Goal: Transaction & Acquisition: Download file/media

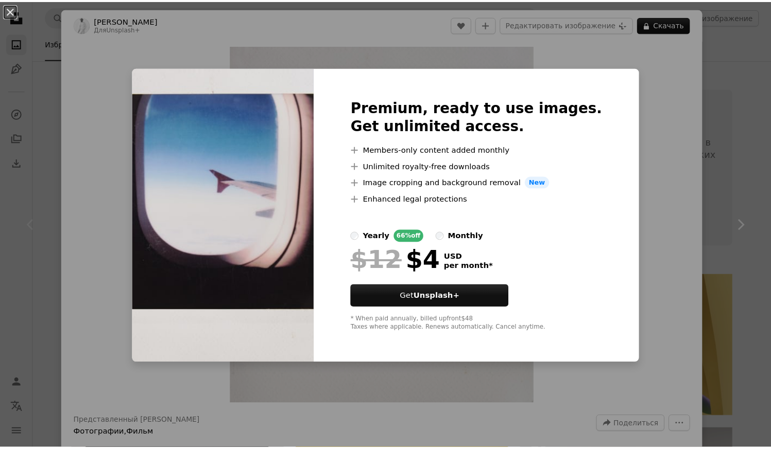
scroll to position [151, 0]
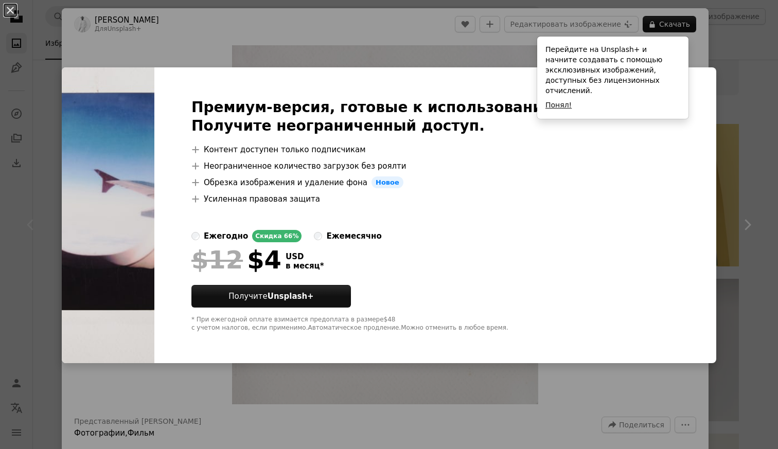
click at [562, 100] on button "Понял!" at bounding box center [559, 105] width 26 height 10
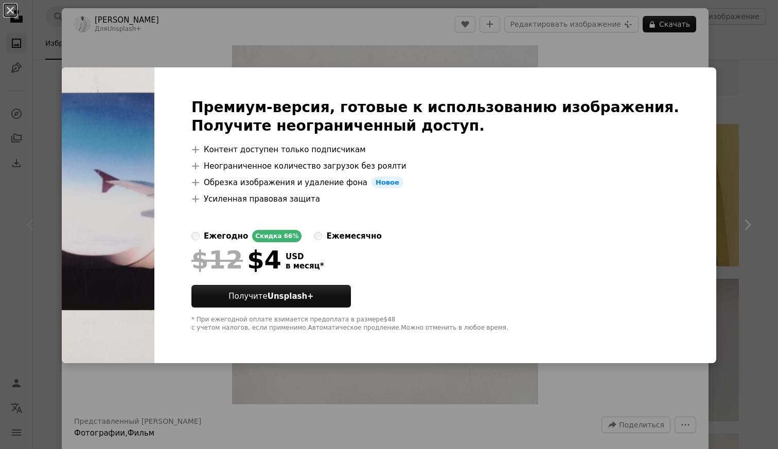
click at [727, 40] on div "An X shape Премиум-версия, готовые к использованию изображения. Получите неогра…" at bounding box center [389, 224] width 778 height 449
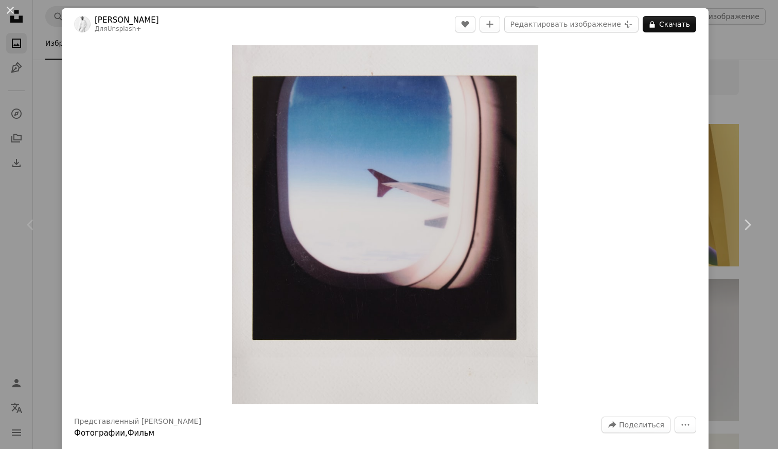
click at [715, 49] on div "An X shape Chevron left Chevron right [PERSON_NAME] Для Unsplash+ A heart A plu…" at bounding box center [389, 224] width 778 height 449
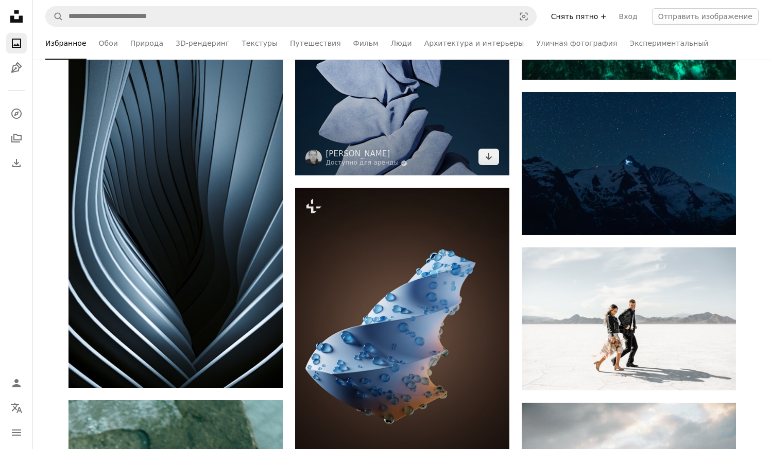
scroll to position [3613, 0]
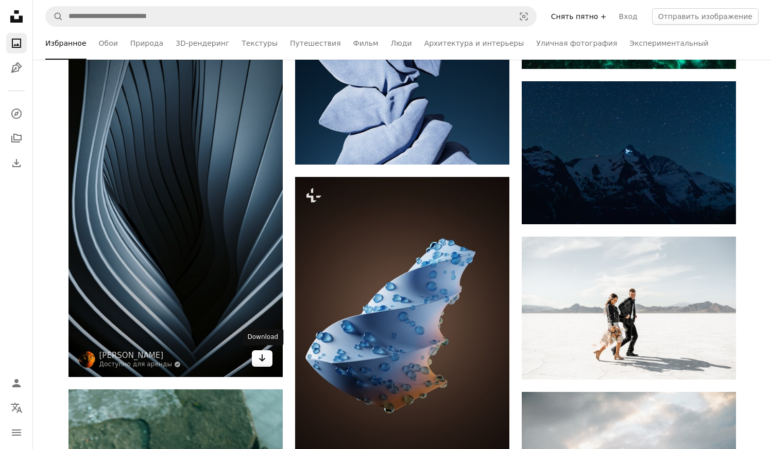
click at [259, 359] on icon "Скачать" at bounding box center [261, 358] width 7 height 7
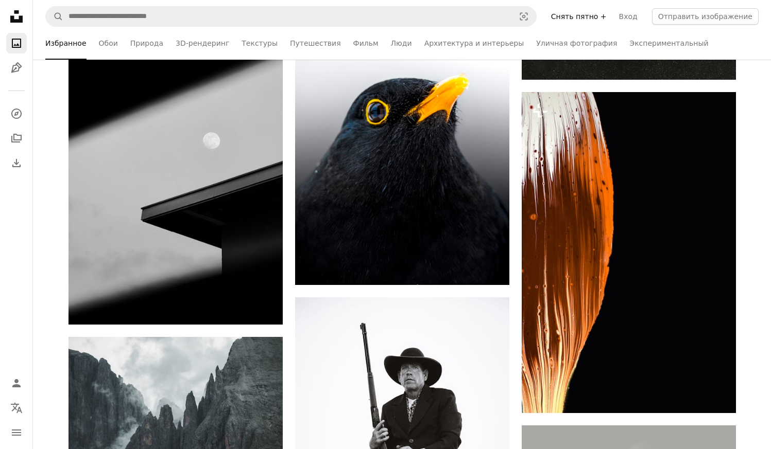
scroll to position [7487, 0]
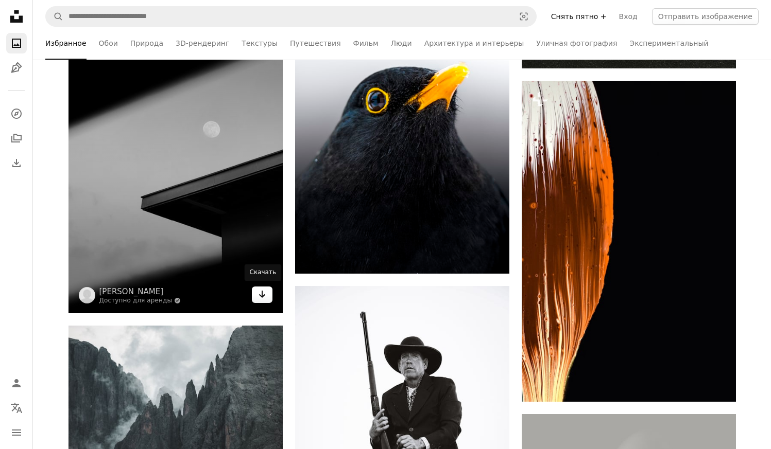
click at [263, 297] on icon "Arrow pointing down" at bounding box center [262, 294] width 8 height 12
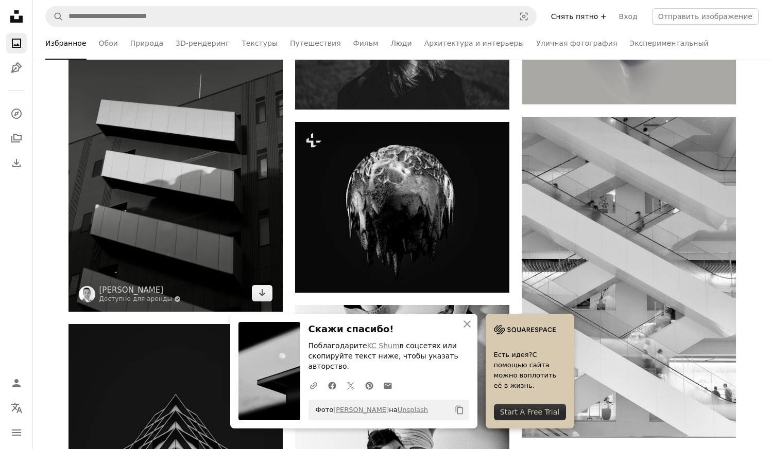
scroll to position [8102, 0]
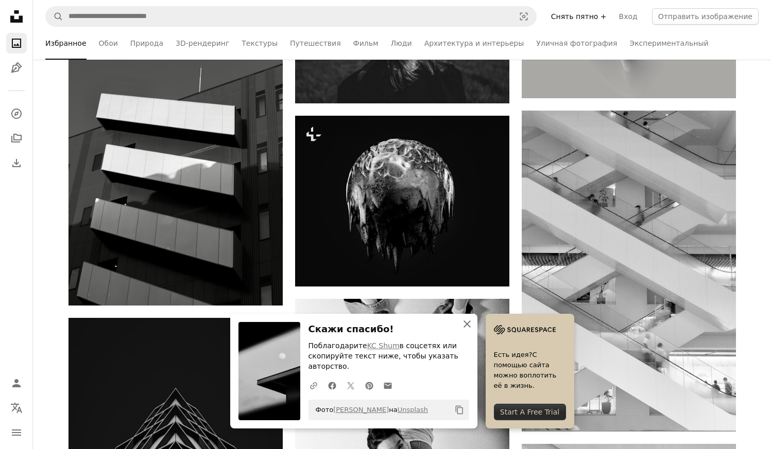
click at [471, 325] on icon "button" at bounding box center [466, 324] width 7 height 7
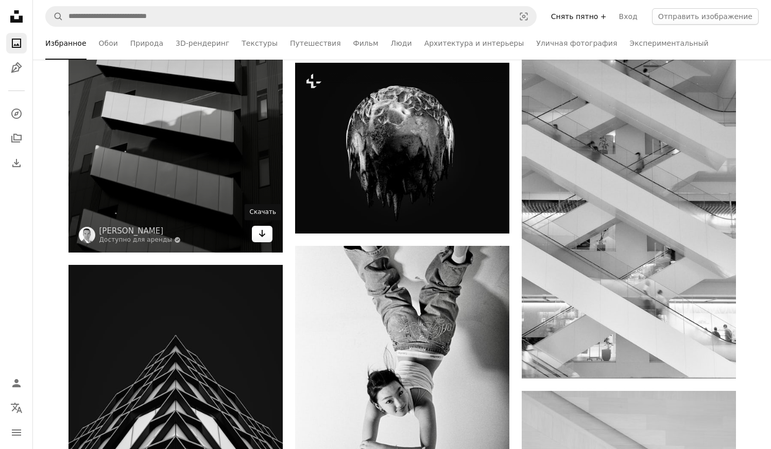
scroll to position [8159, 0]
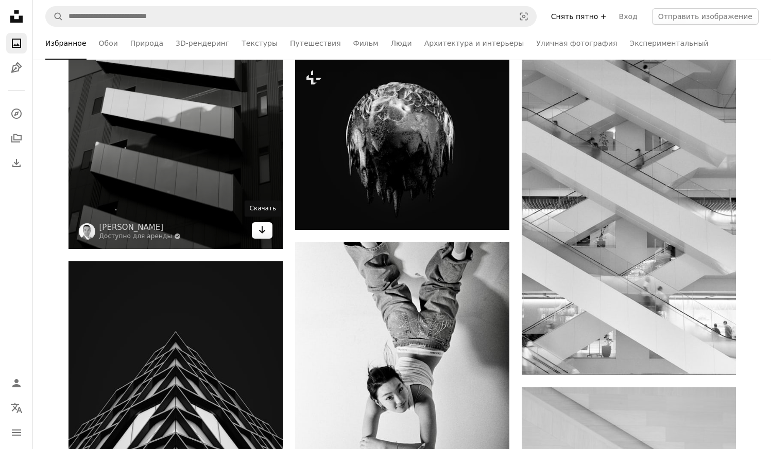
click at [263, 233] on icon "Arrow pointing down" at bounding box center [262, 230] width 8 height 12
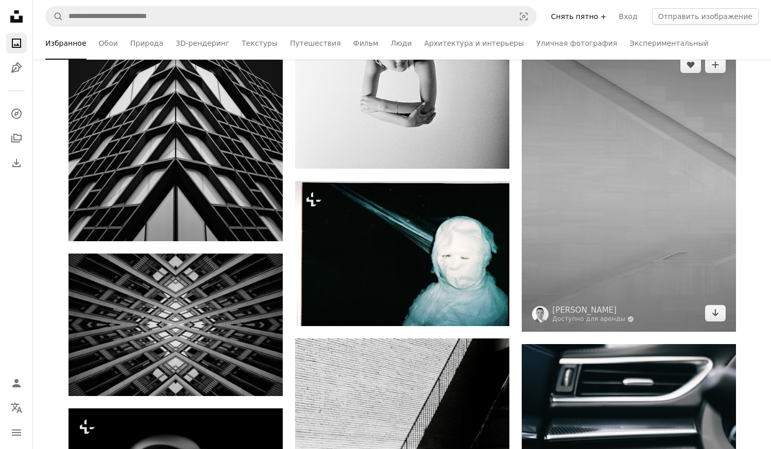
scroll to position [8486, 0]
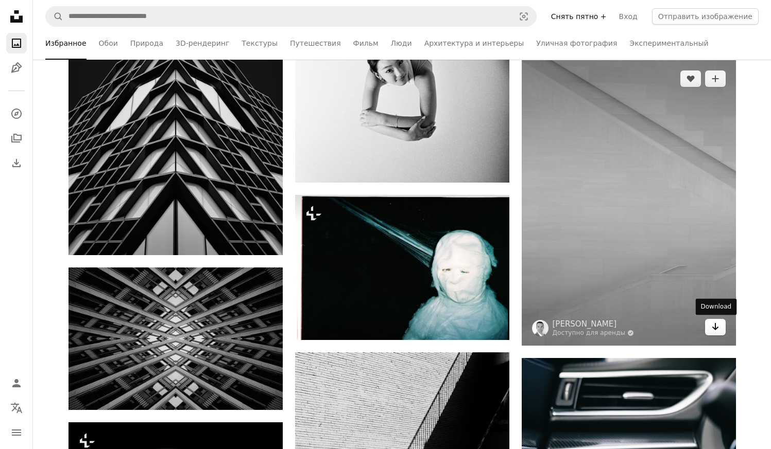
click at [712, 327] on icon "Arrow pointing down" at bounding box center [715, 327] width 8 height 12
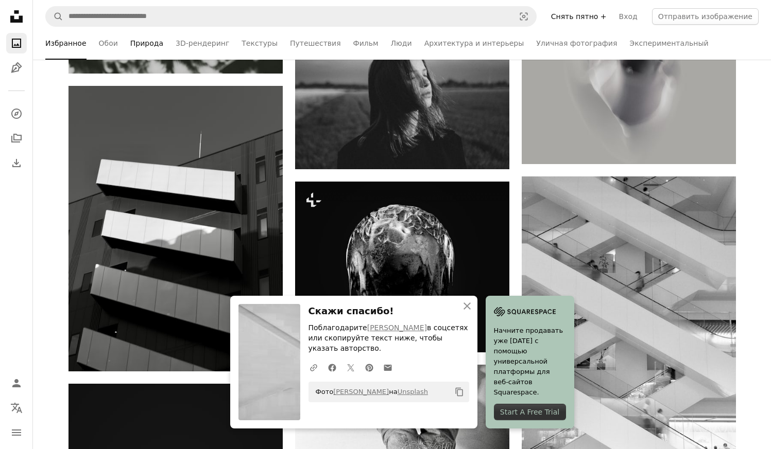
scroll to position [8004, 0]
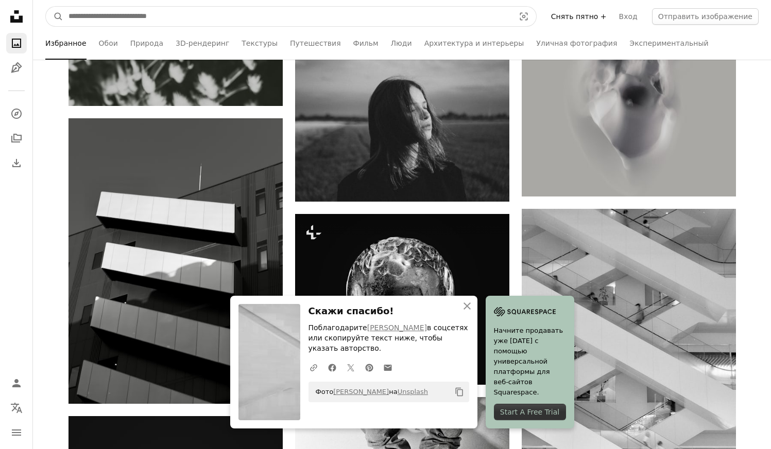
click at [206, 14] on input "Поиск визуальных элементов по всему сайту" at bounding box center [287, 17] width 448 height 20
type input "*******"
click button "A magnifying glass" at bounding box center [55, 17] width 18 height 20
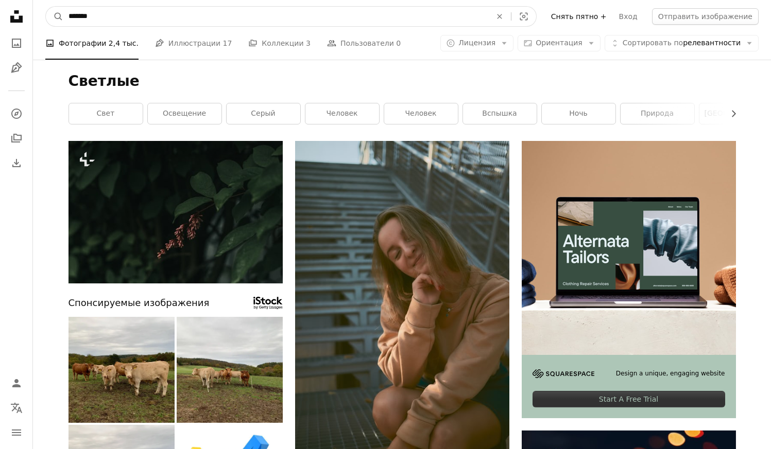
click at [216, 15] on input "*******" at bounding box center [275, 17] width 425 height 20
type input "**********"
click button "A magnifying glass" at bounding box center [55, 17] width 18 height 20
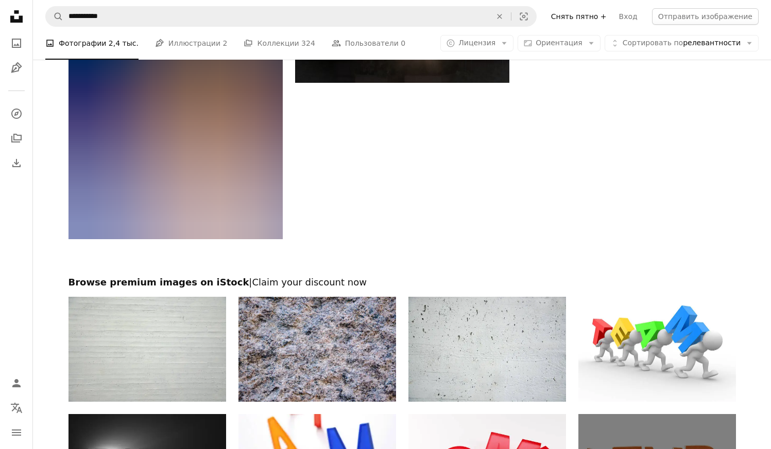
scroll to position [1988, 0]
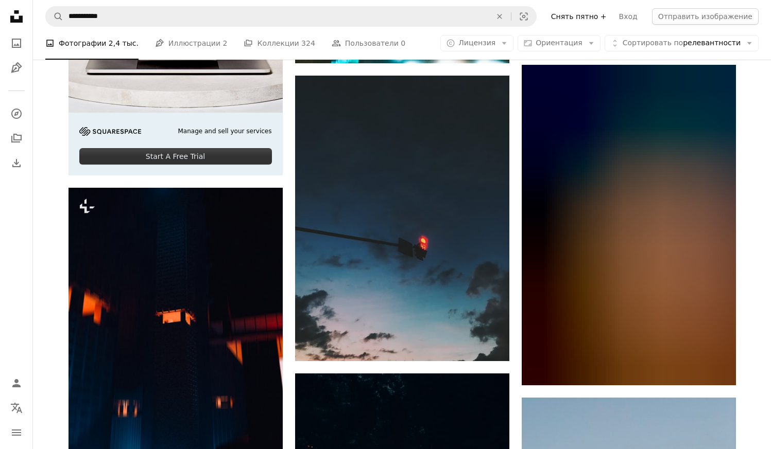
scroll to position [2331, 0]
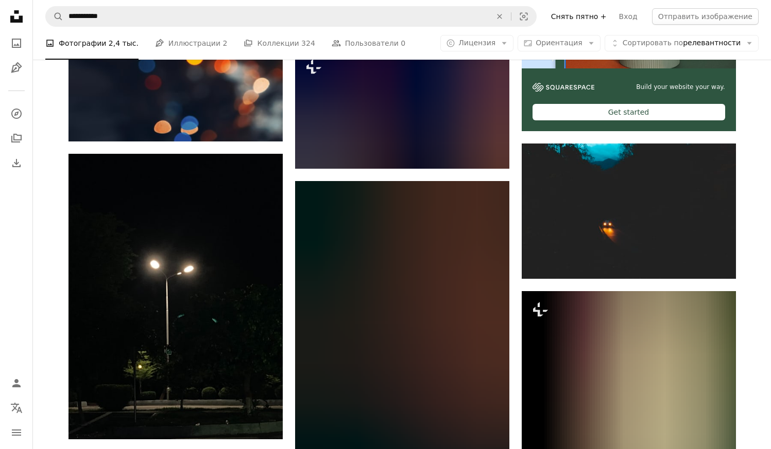
scroll to position [4559, 0]
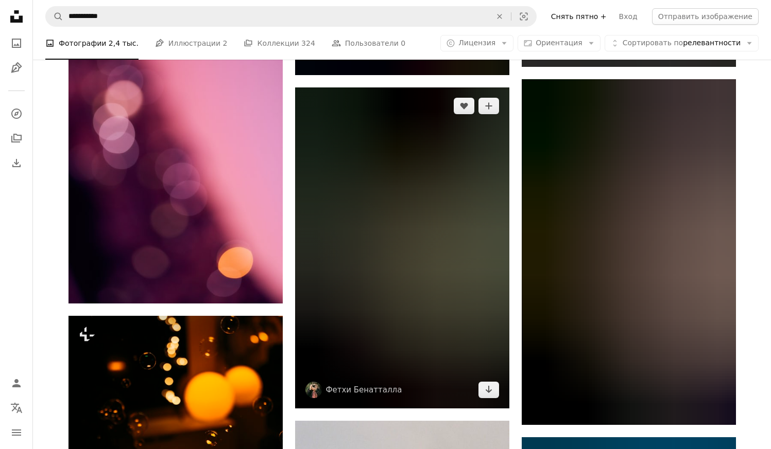
scroll to position [7254, 0]
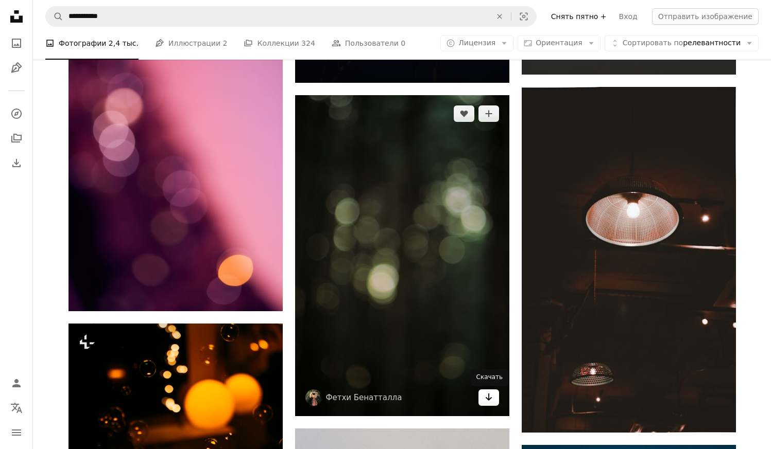
click at [489, 398] on icon "Arrow pointing down" at bounding box center [488, 397] width 8 height 12
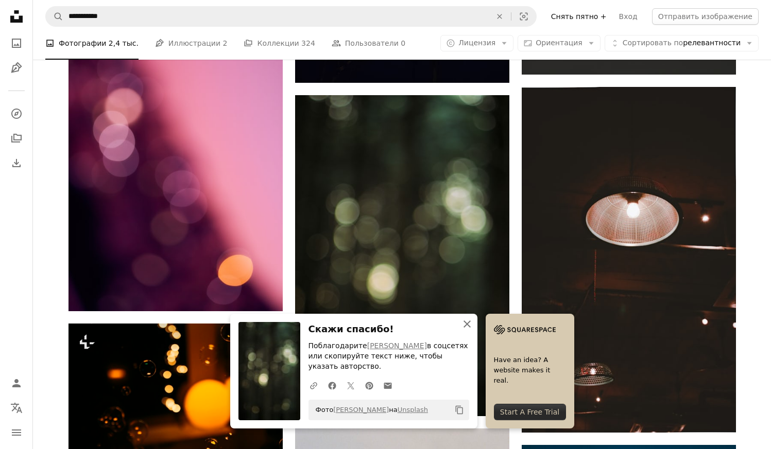
click at [477, 334] on button "An X shape Закрыть" at bounding box center [467, 324] width 21 height 21
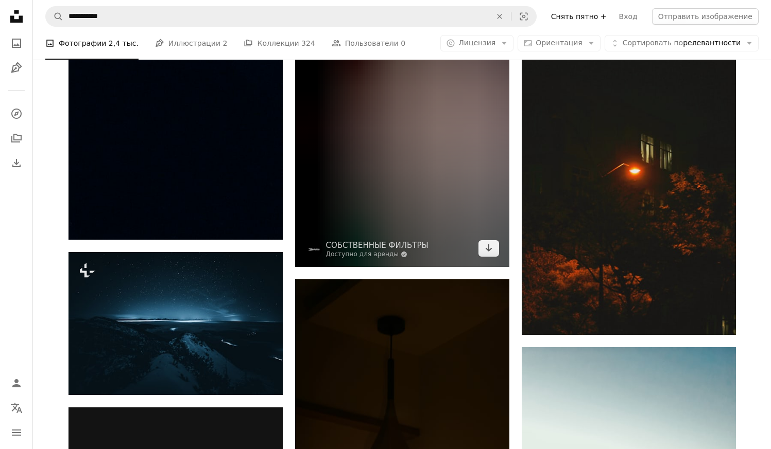
scroll to position [8525, 0]
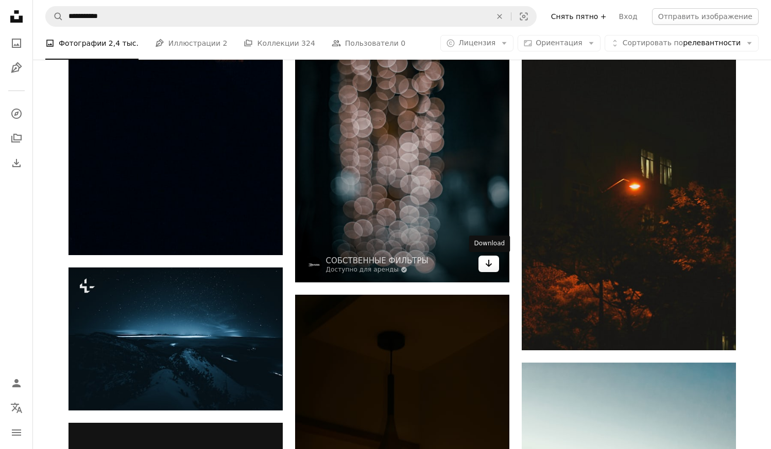
click at [490, 268] on icon "Arrow pointing down" at bounding box center [488, 263] width 8 height 12
